Goal: Navigation & Orientation: Go to known website

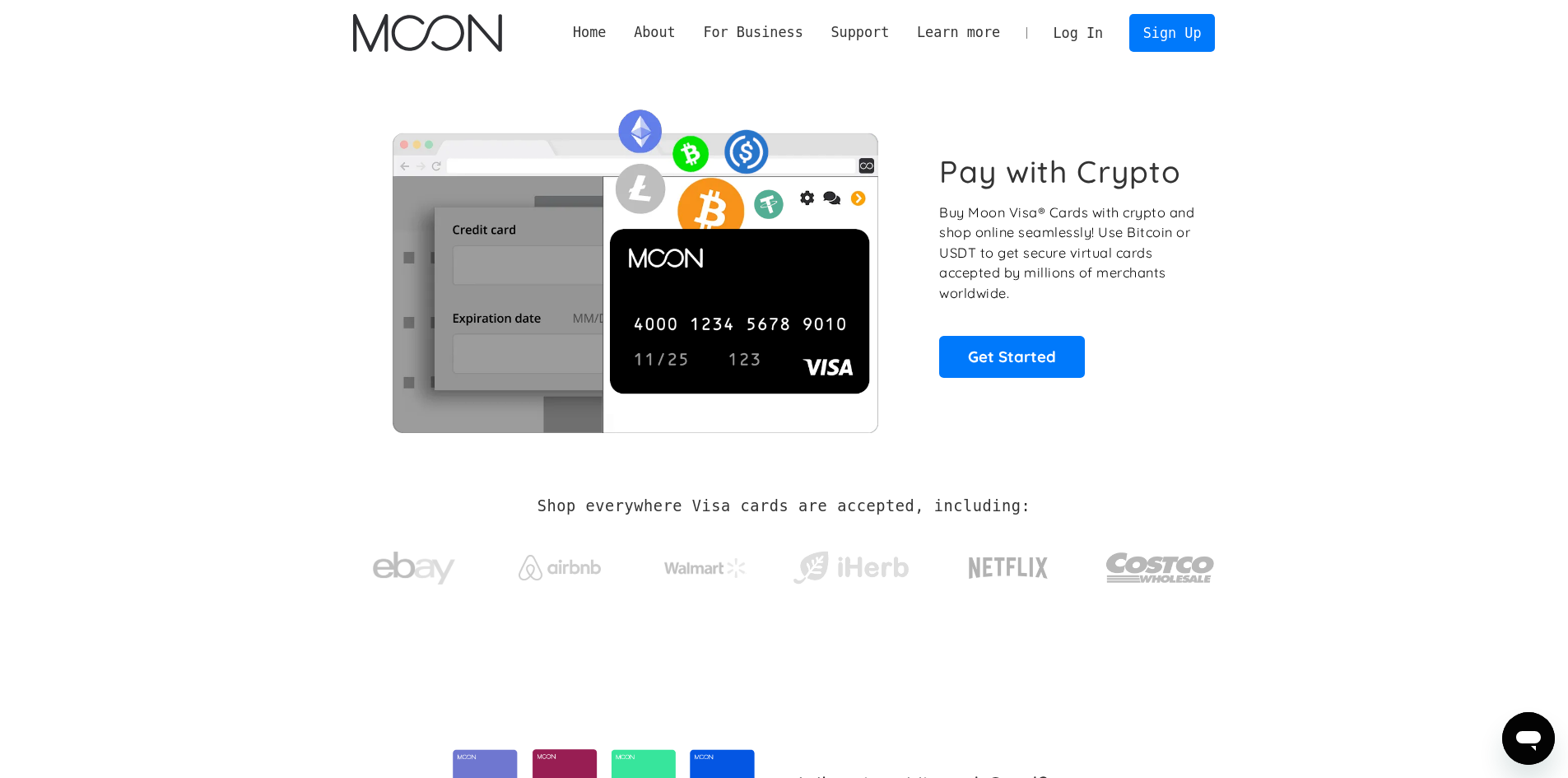
click at [1073, 39] on link "Log In" at bounding box center [1078, 33] width 77 height 36
